Goal: Transaction & Acquisition: Purchase product/service

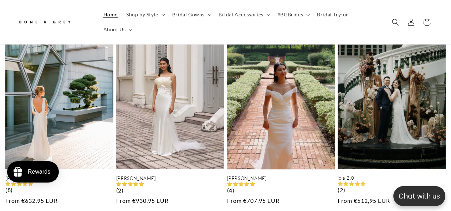
scroll to position [499, 0]
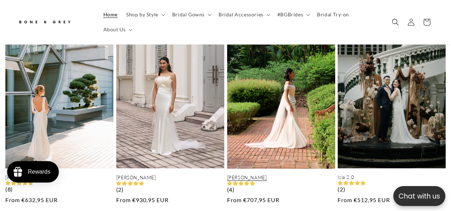
click at [295, 175] on link "[PERSON_NAME]" at bounding box center [281, 178] width 108 height 6
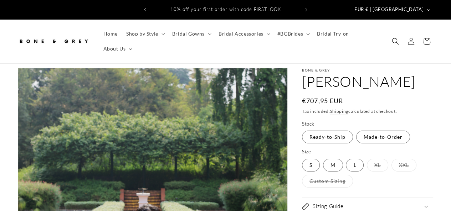
select select "**********"
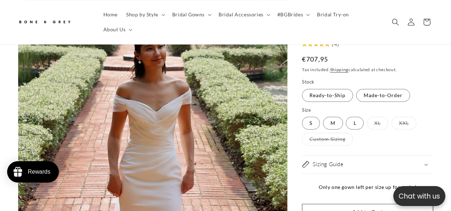
scroll to position [184, 0]
click at [383, 94] on label "Made-to-Order Variant sold out or unavailable" at bounding box center [383, 95] width 54 height 13
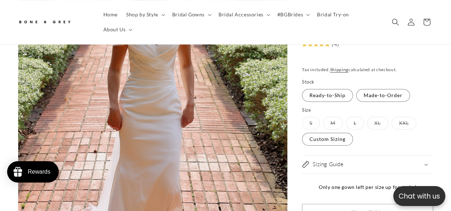
scroll to position [250, 0]
click at [328, 140] on label "Custom Sizing Variant sold out or unavailable" at bounding box center [327, 139] width 51 height 13
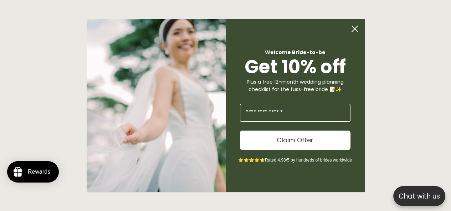
scroll to position [1045, 0]
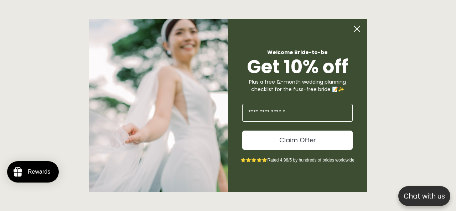
click at [358, 26] on circle "Close dialog" at bounding box center [357, 29] width 14 height 14
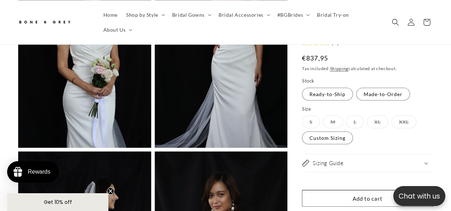
scroll to position [1142, 0]
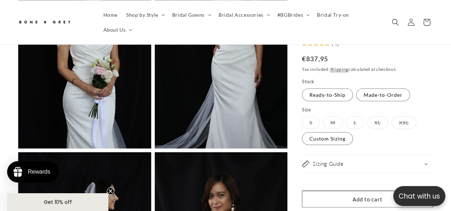
click at [321, 164] on h2 "Sizing Guide" at bounding box center [328, 164] width 31 height 7
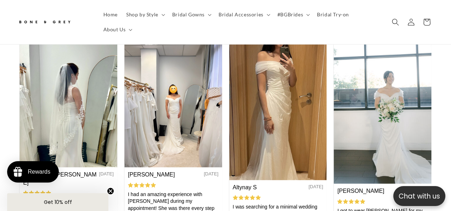
scroll to position [2559, 0]
